Goal: Task Accomplishment & Management: Use online tool/utility

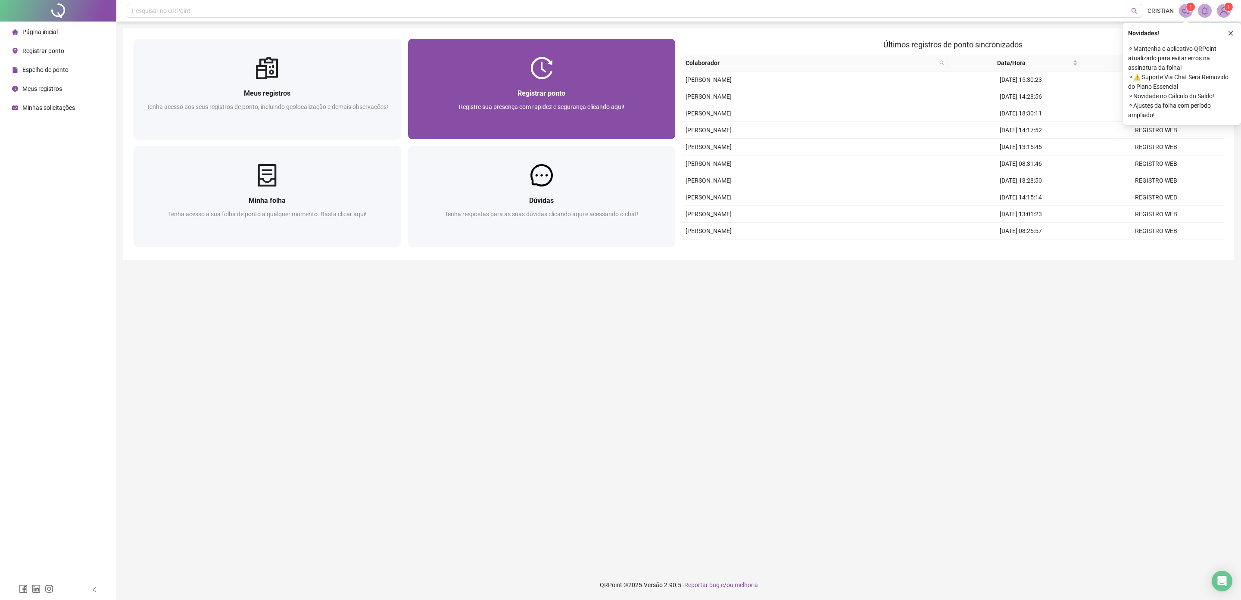
click at [623, 107] on div "Registre sua presença com rapidez e segurança clicando aqui!" at bounding box center [541, 116] width 247 height 28
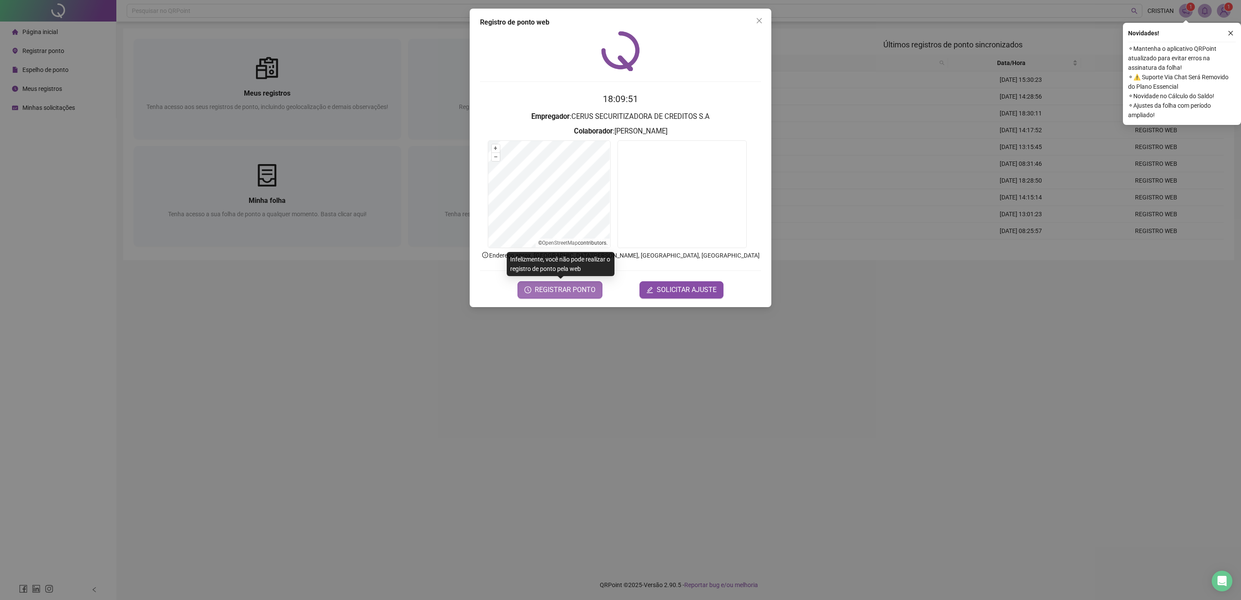
click at [585, 293] on span "REGISTRAR PONTO" at bounding box center [565, 290] width 61 height 10
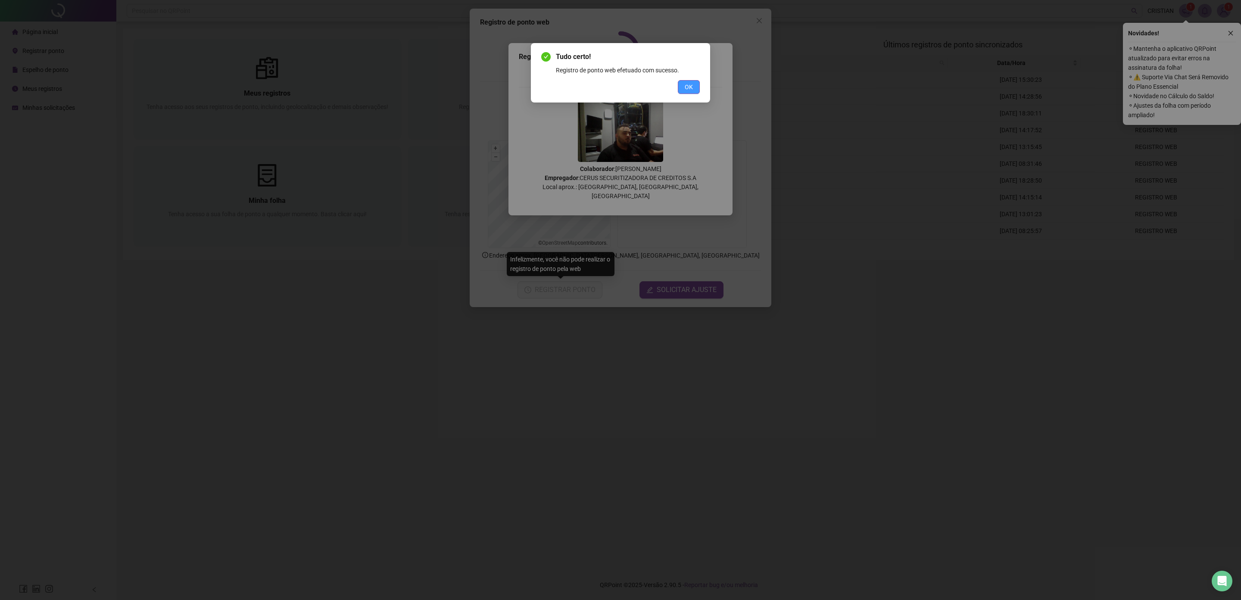
click at [680, 89] on button "OK" at bounding box center [689, 87] width 22 height 14
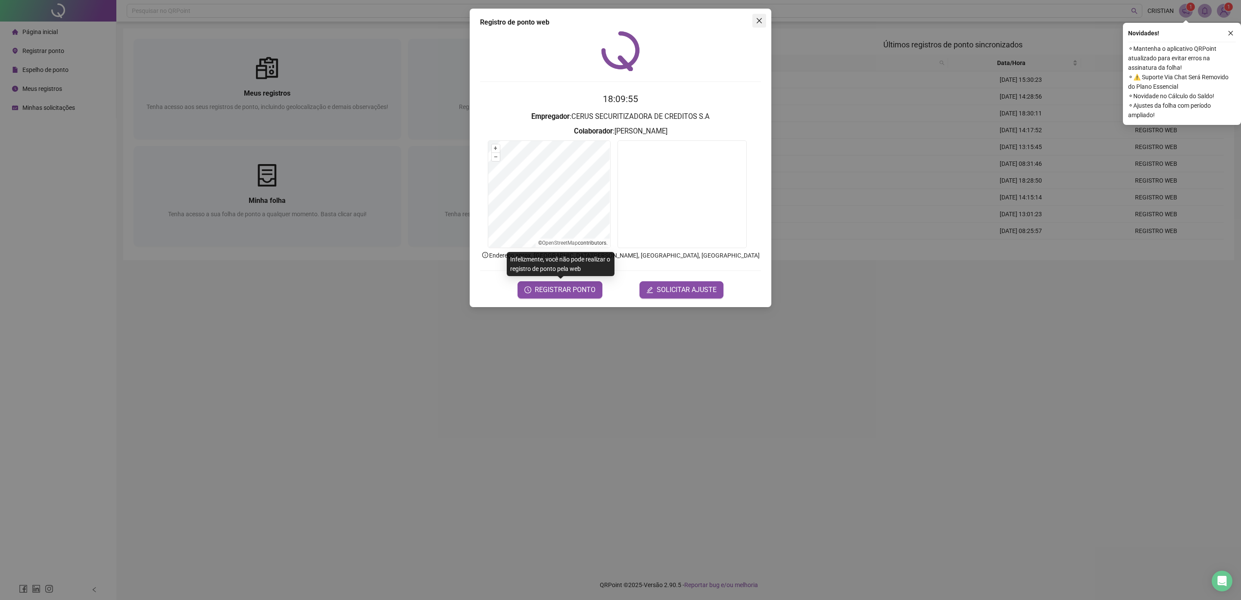
click at [754, 22] on span "Close" at bounding box center [759, 20] width 14 height 7
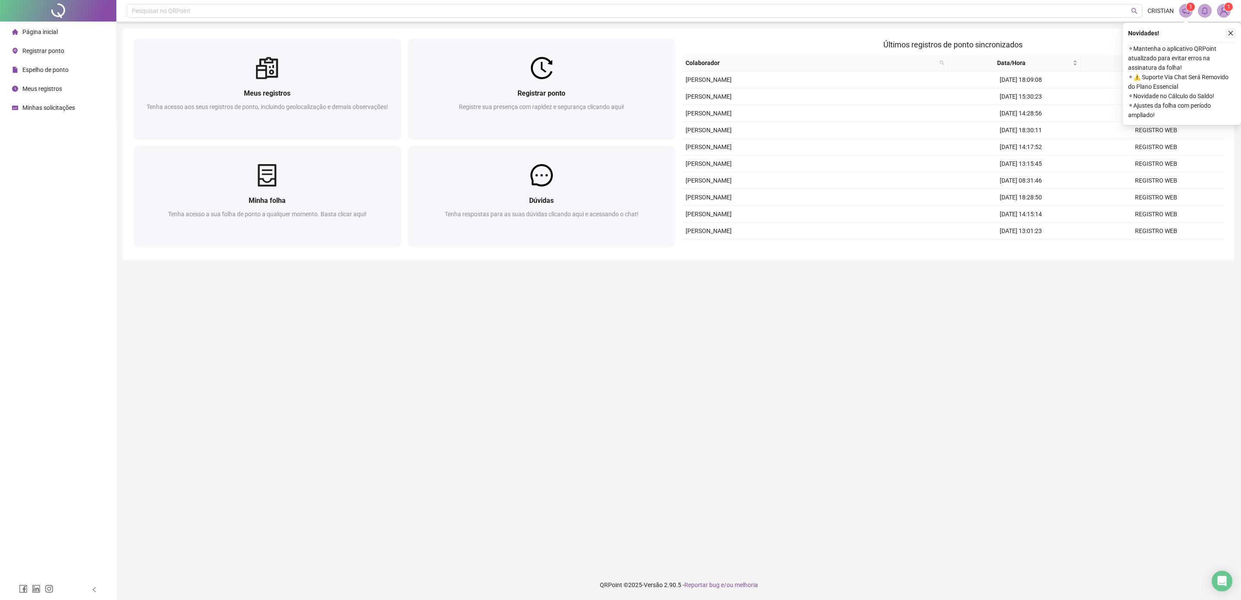
click at [1229, 31] on icon "close" at bounding box center [1231, 33] width 6 height 6
